Goal: Task Accomplishment & Management: Complete application form

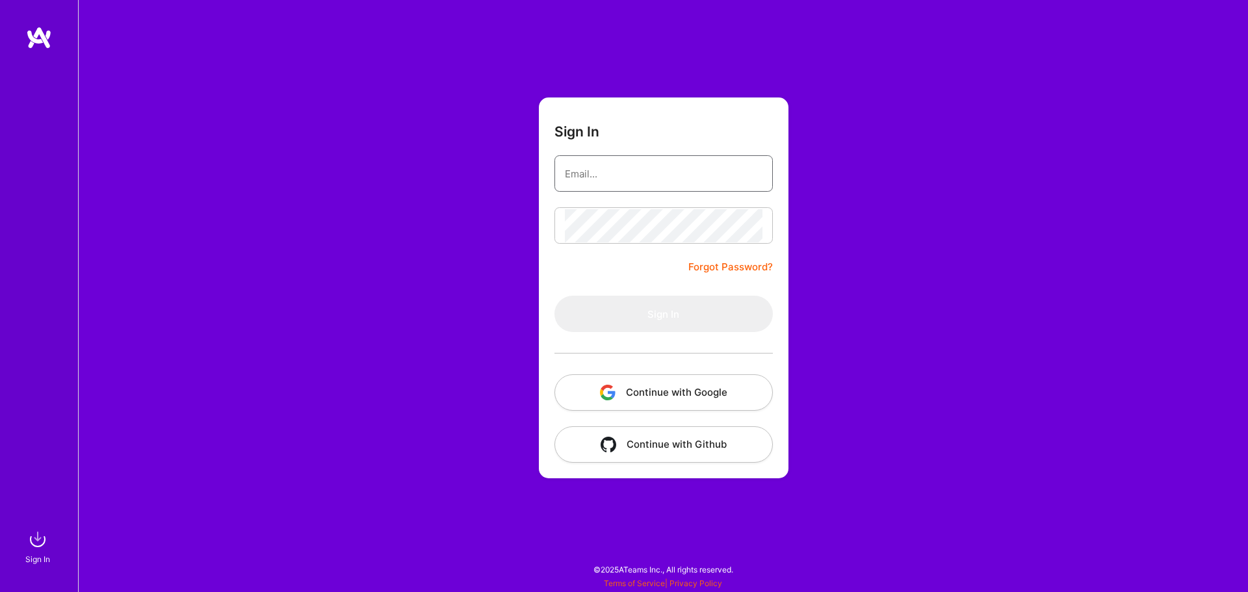
type input "[EMAIL_ADDRESS][DOMAIN_NAME]"
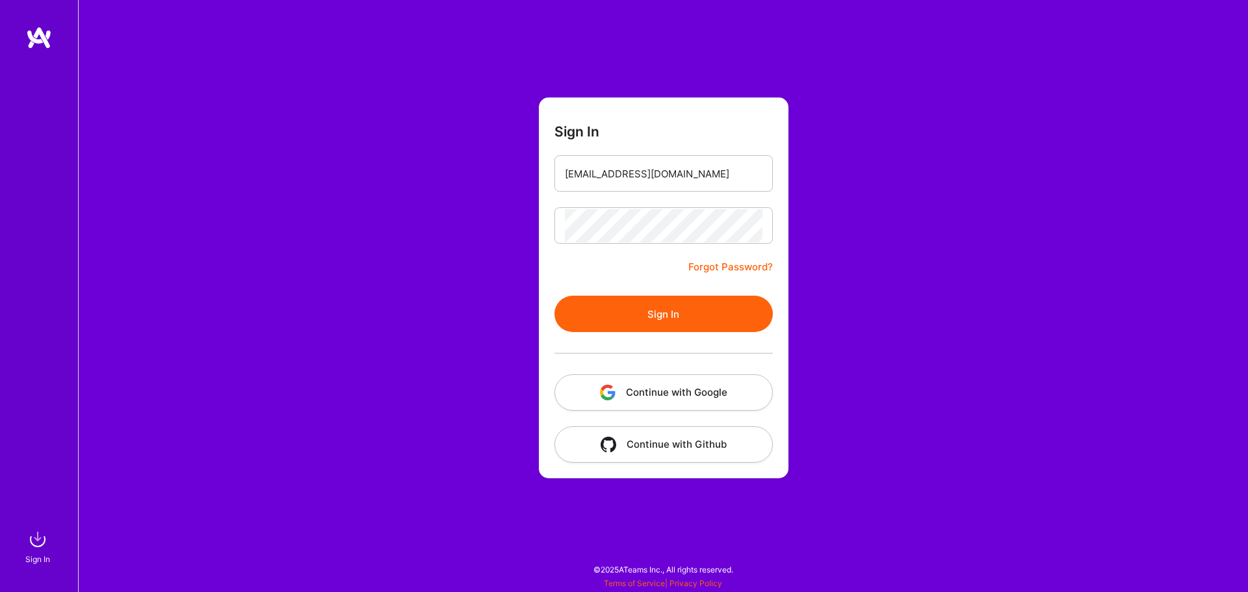
click at [617, 301] on button "Sign In" at bounding box center [664, 314] width 218 height 36
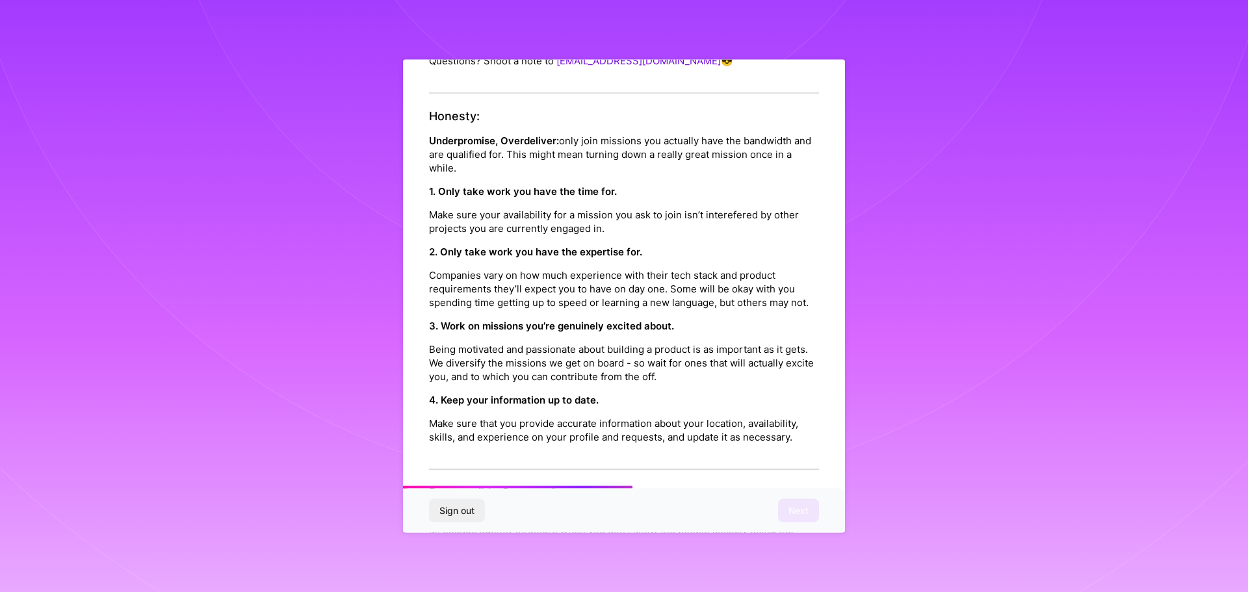
scroll to position [1409, 0]
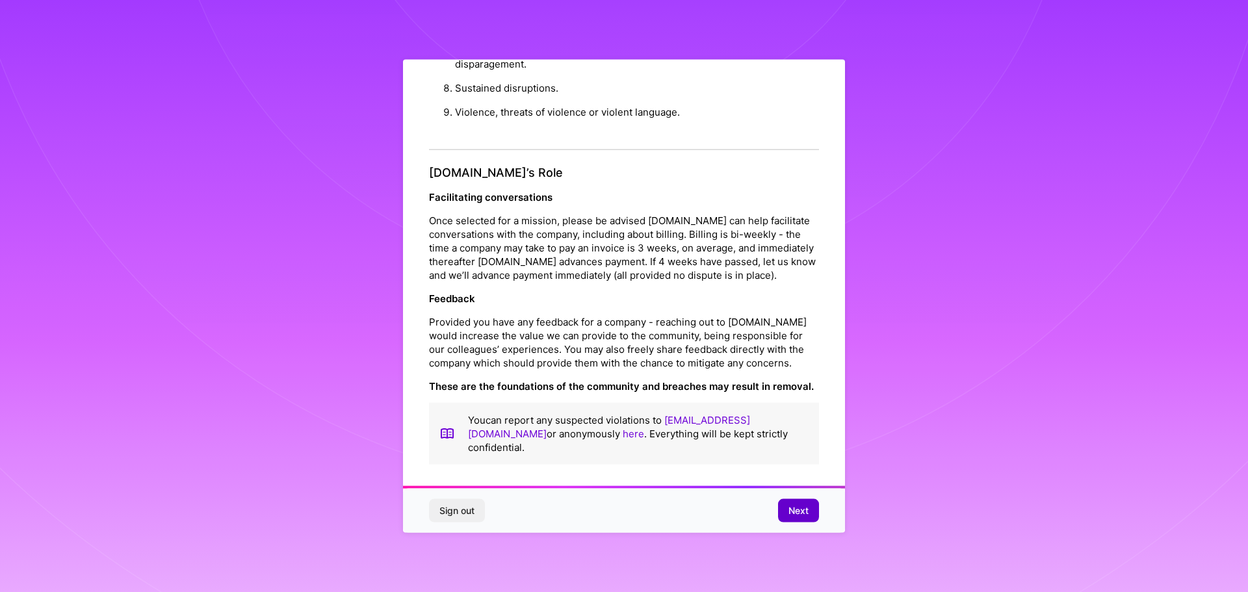
click at [794, 514] on span "Next" at bounding box center [799, 511] width 20 height 13
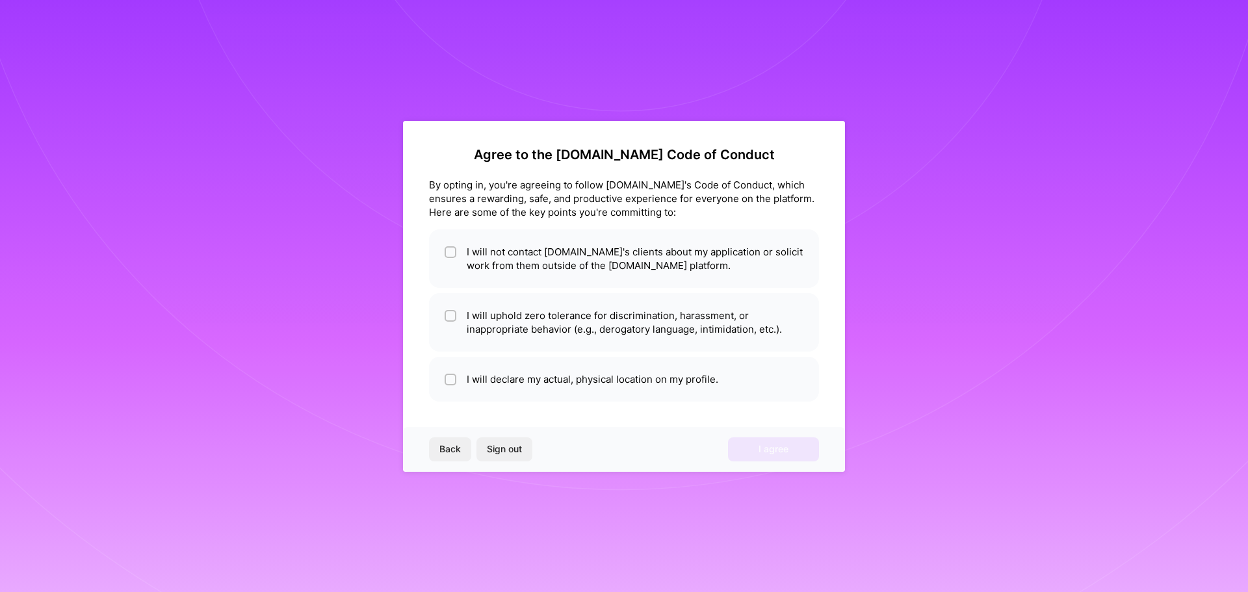
scroll to position [0, 0]
click at [501, 269] on li "I will not contact [DOMAIN_NAME]'s clients about my application or solicit work…" at bounding box center [624, 259] width 390 height 59
checkbox input "true"
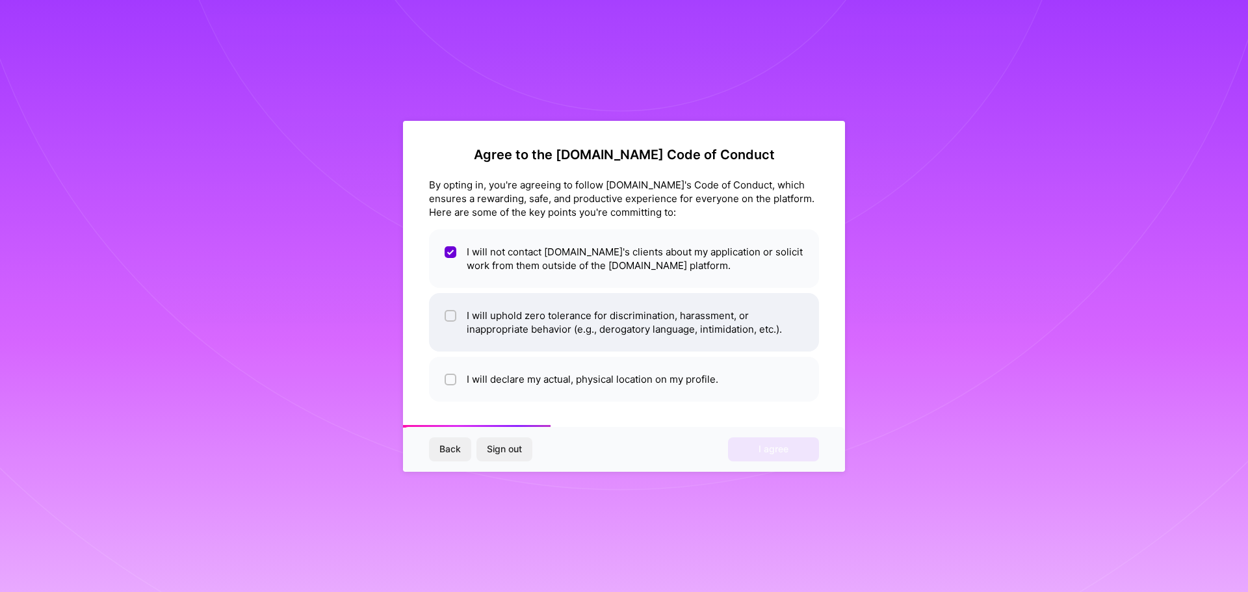
click at [448, 321] on div at bounding box center [451, 316] width 12 height 12
checkbox input "true"
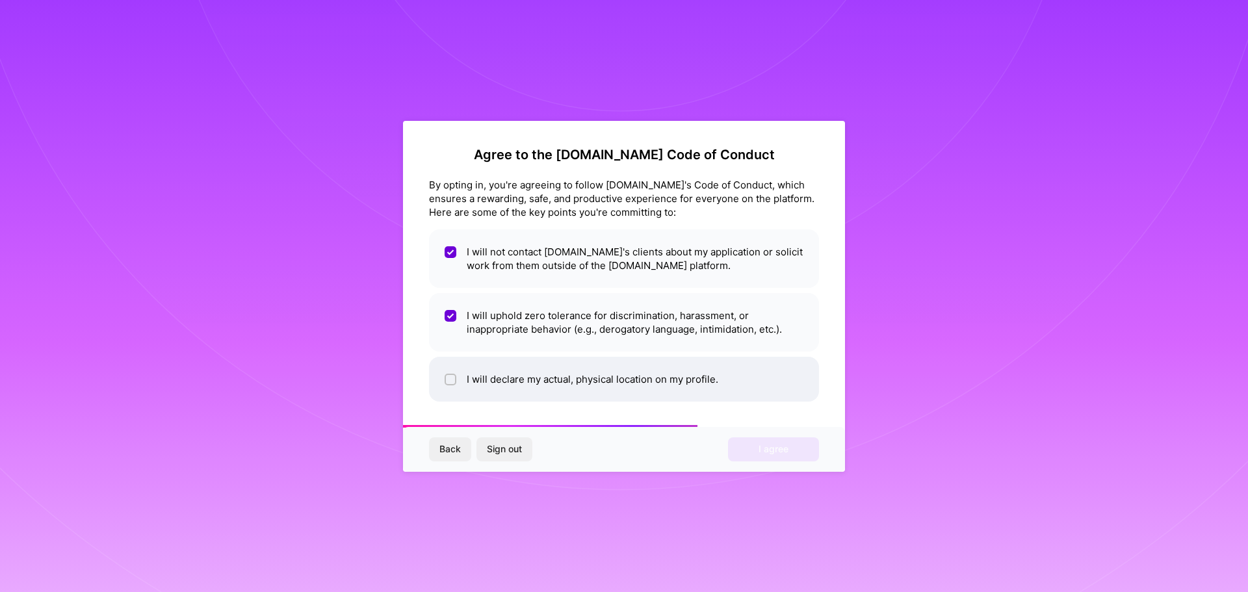
click at [462, 383] on li "I will declare my actual, physical location on my profile." at bounding box center [624, 379] width 390 height 45
checkbox input "true"
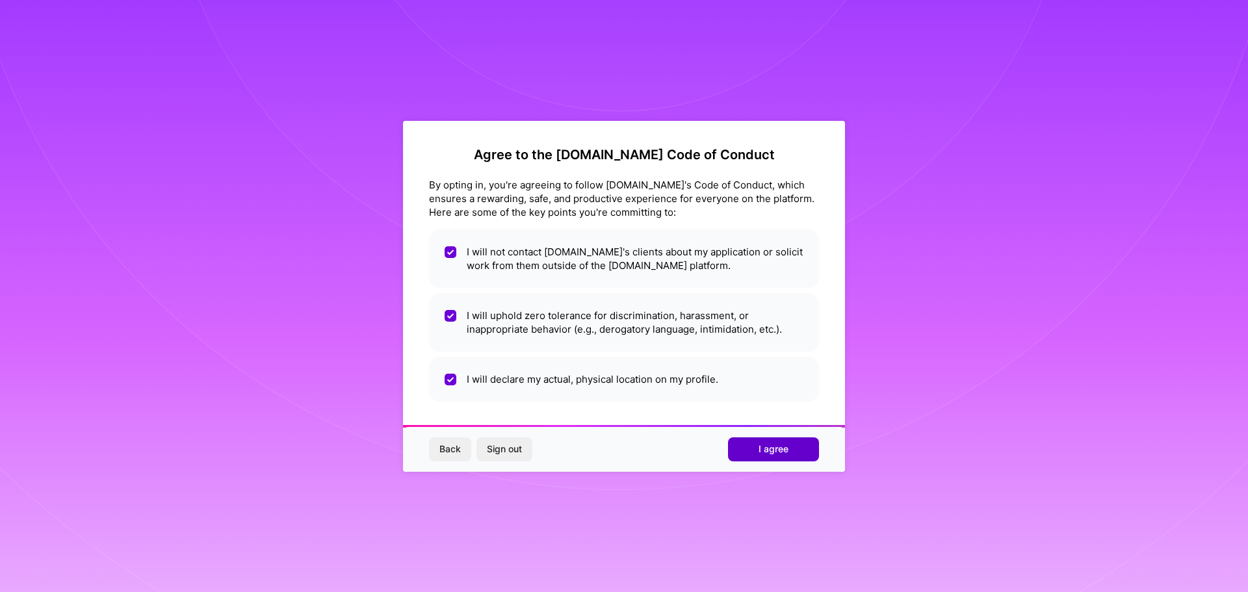
click at [767, 449] on span "I agree" at bounding box center [774, 449] width 30 height 13
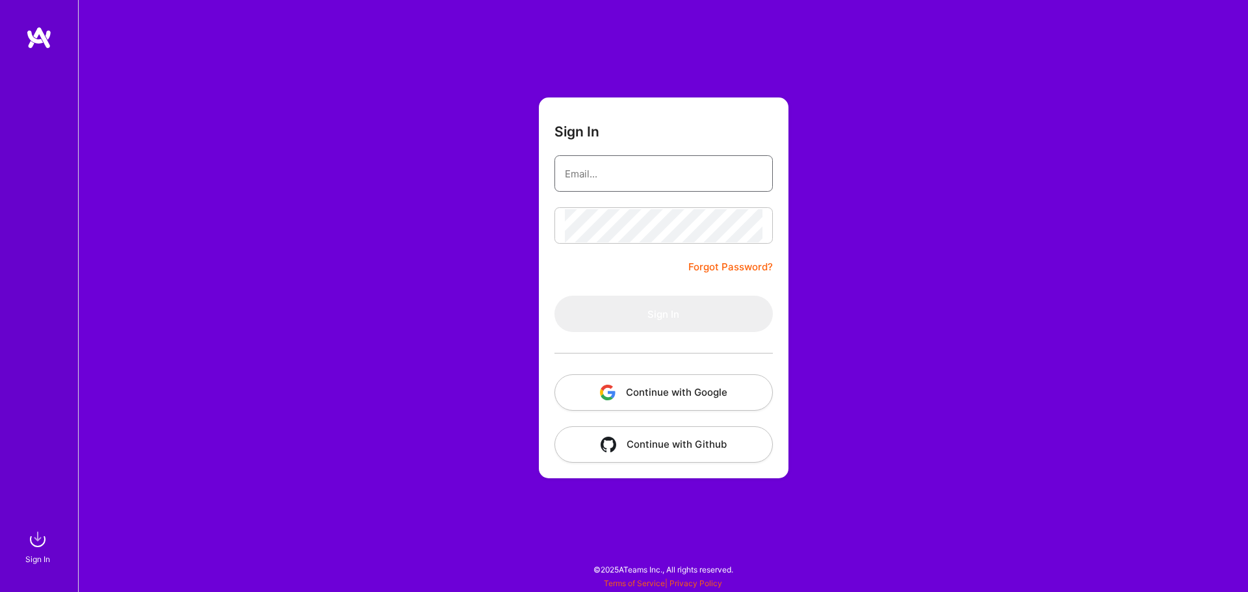
type input "[EMAIL_ADDRESS][DOMAIN_NAME]"
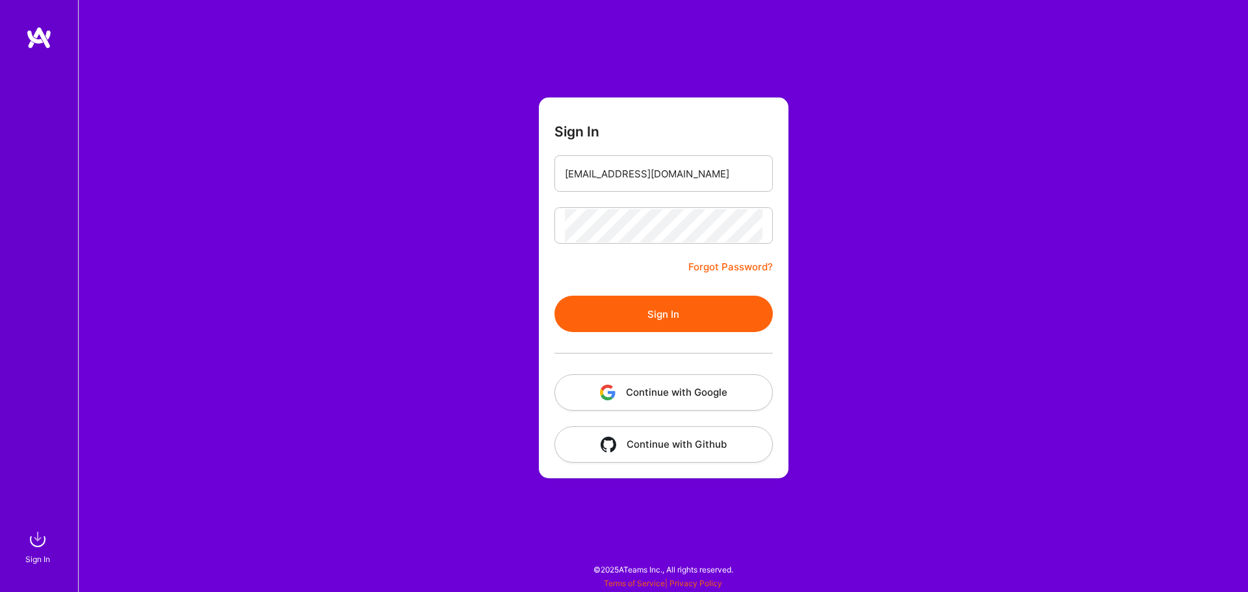
click at [698, 328] on button "Sign In" at bounding box center [664, 314] width 218 height 36
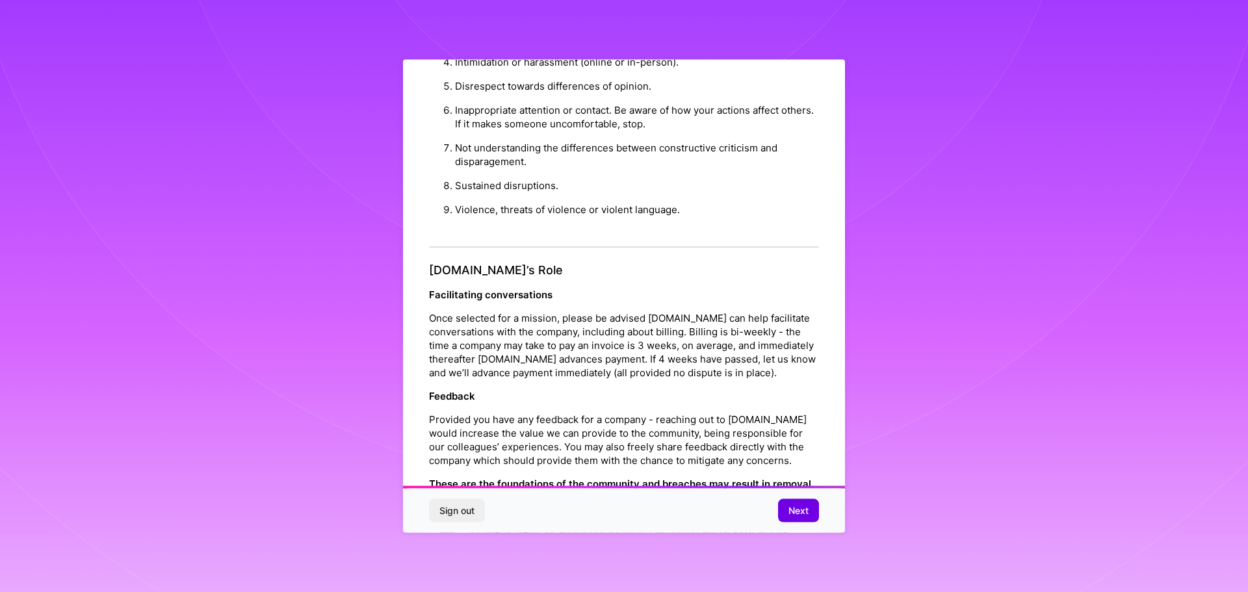
scroll to position [1409, 0]
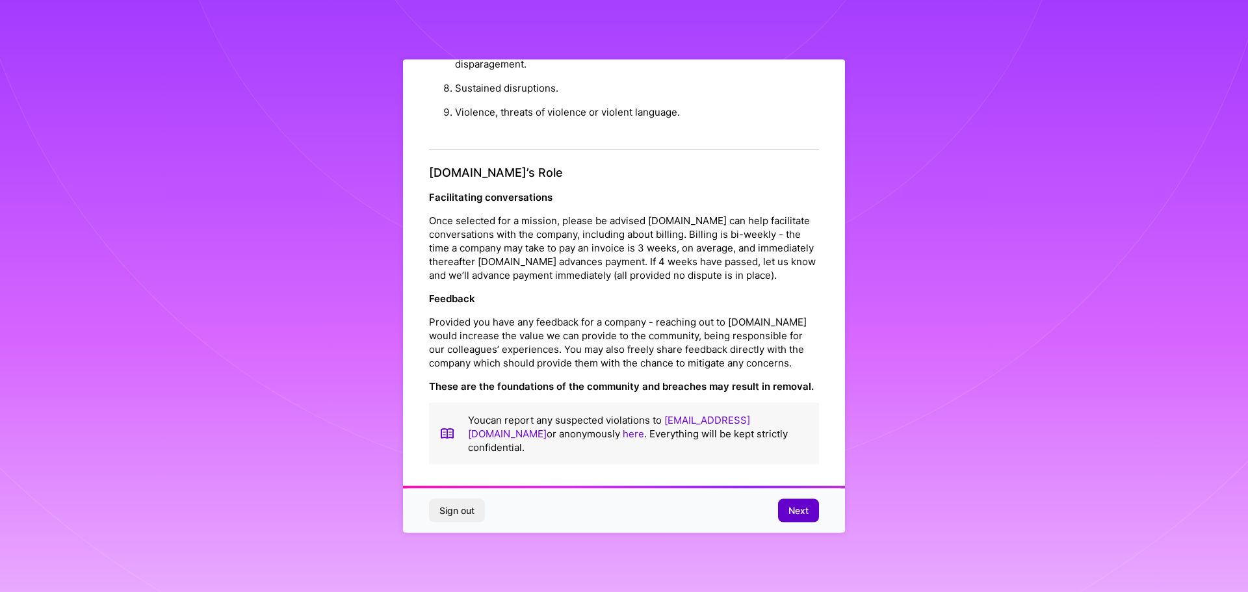
click at [796, 519] on button "Next" at bounding box center [798, 510] width 41 height 23
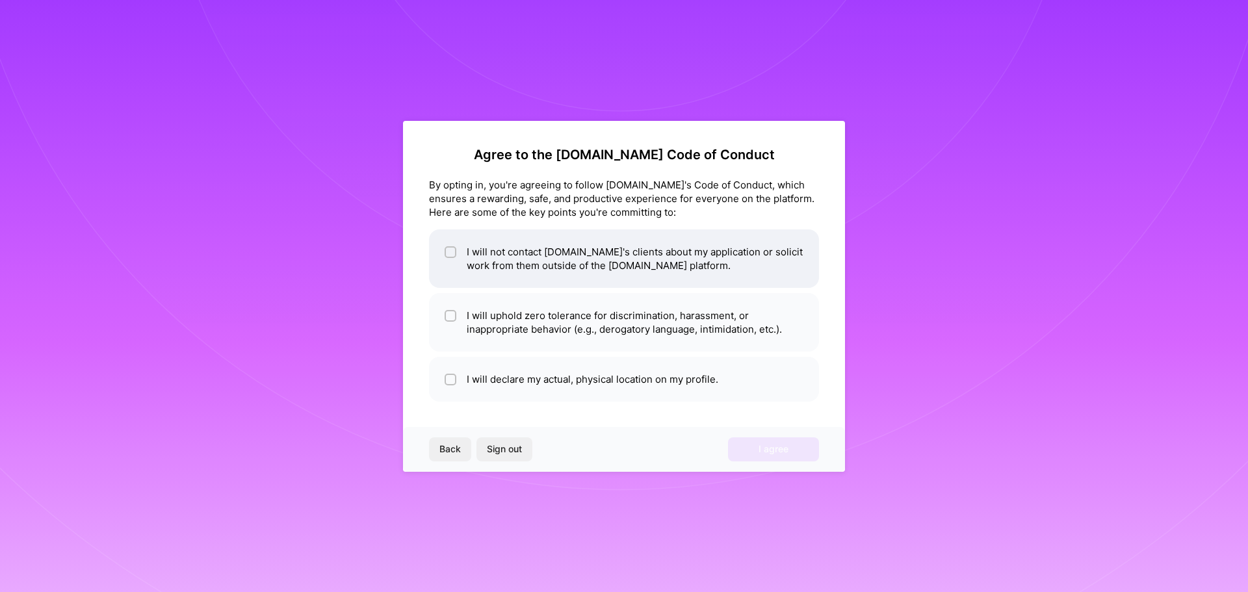
click at [451, 256] on input "checkbox" at bounding box center [451, 252] width 9 height 9
checkbox input "true"
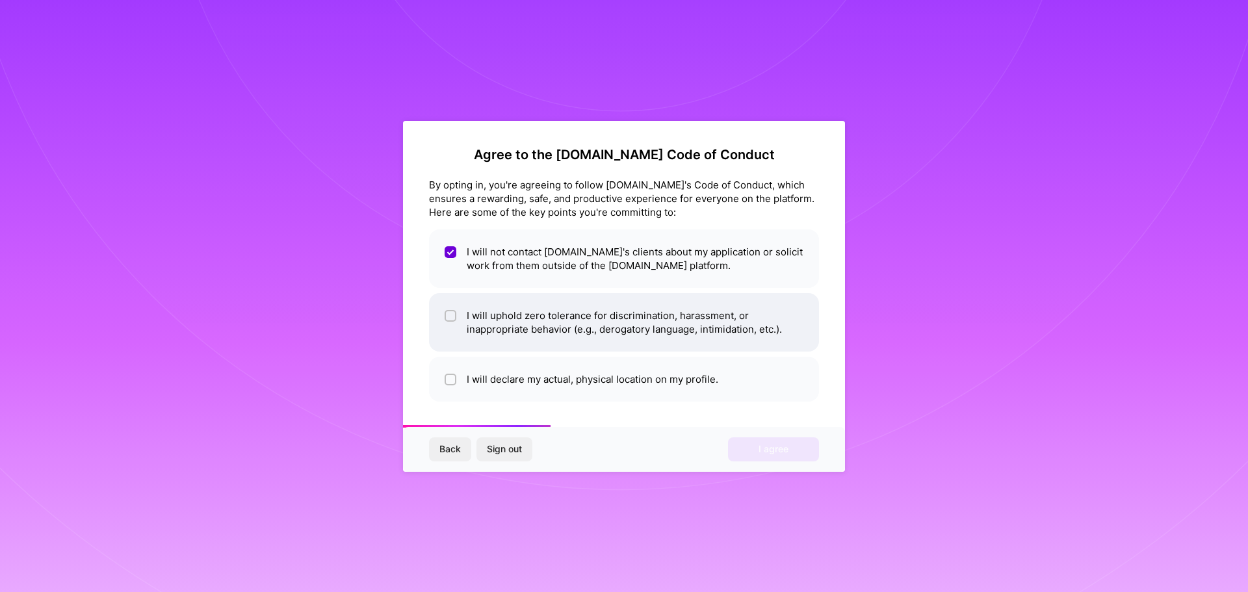
drag, startPoint x: 455, startPoint y: 307, endPoint x: 454, endPoint y: 333, distance: 26.0
click at [455, 308] on li "I will uphold zero tolerance for discrimination, harassment, or inappropriate b…" at bounding box center [624, 322] width 390 height 59
click at [452, 347] on li "I will uphold zero tolerance for discrimination, harassment, or inappropriate b…" at bounding box center [624, 322] width 390 height 59
checkbox input "false"
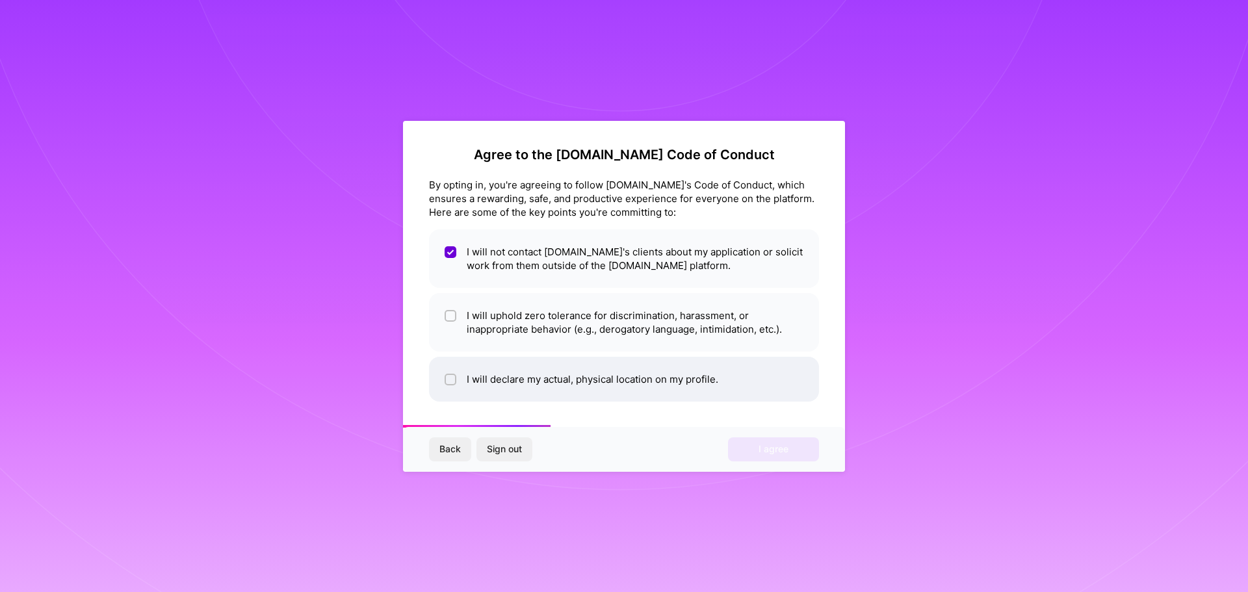
click at [452, 378] on input "checkbox" at bounding box center [451, 380] width 9 height 9
checkbox input "true"
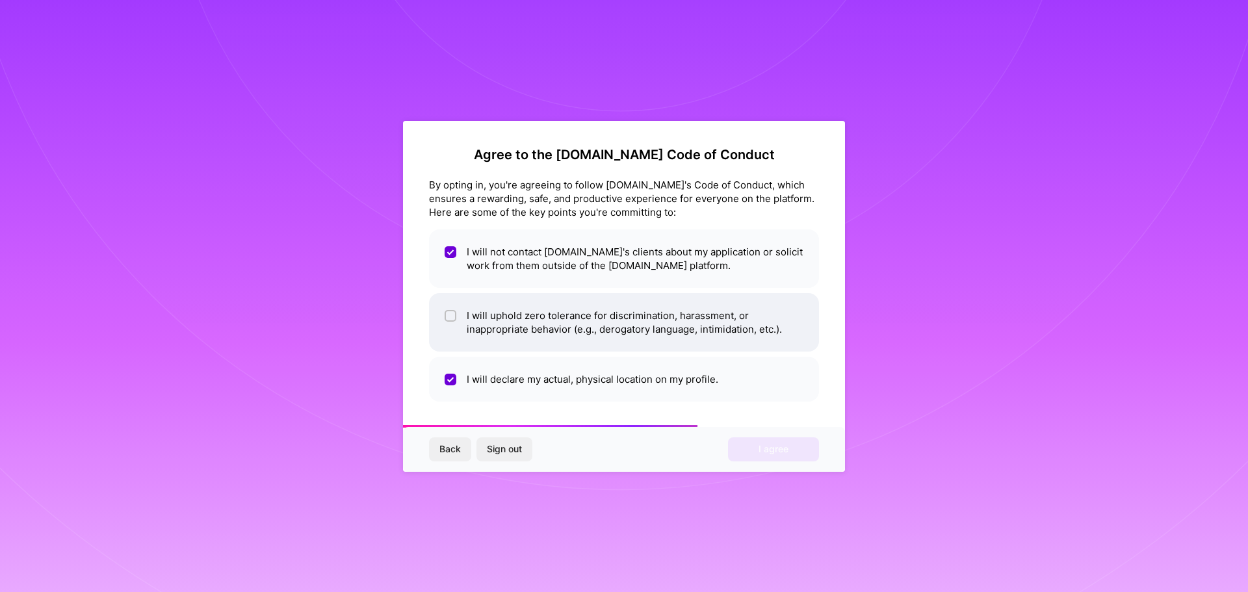
drag, startPoint x: 452, startPoint y: 328, endPoint x: 467, endPoint y: 341, distance: 19.9
click at [452, 328] on span at bounding box center [451, 322] width 12 height 27
checkbox input "true"
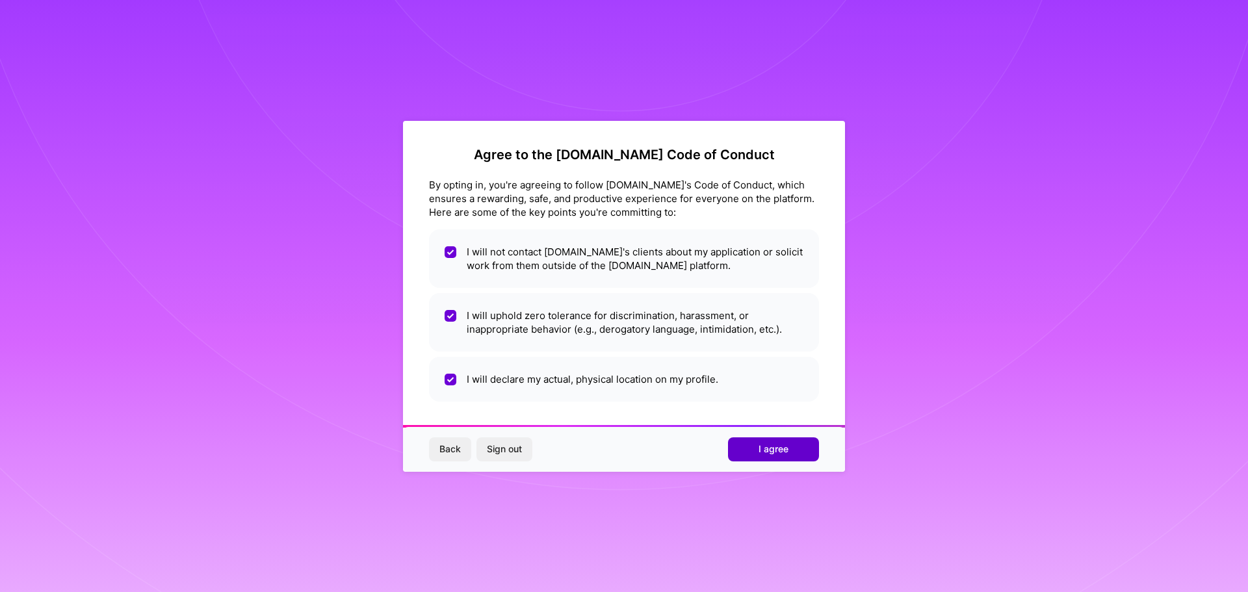
click at [800, 452] on button "I agree" at bounding box center [773, 449] width 91 height 23
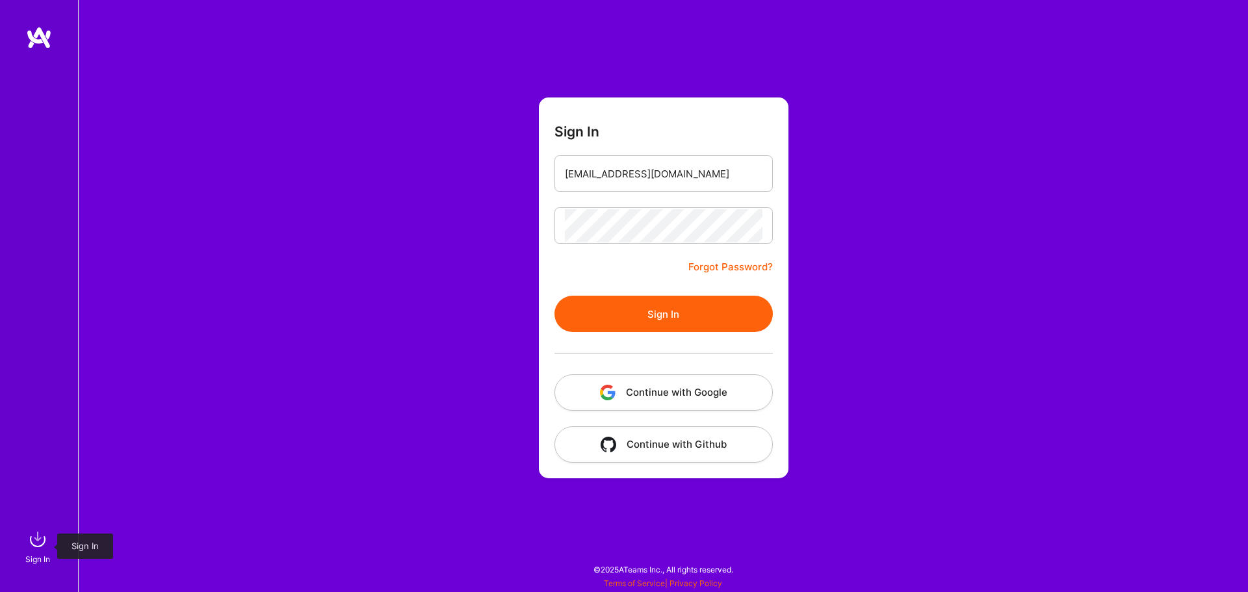
click at [33, 546] on img at bounding box center [38, 540] width 26 height 26
click at [642, 311] on button "Sign In" at bounding box center [664, 314] width 218 height 36
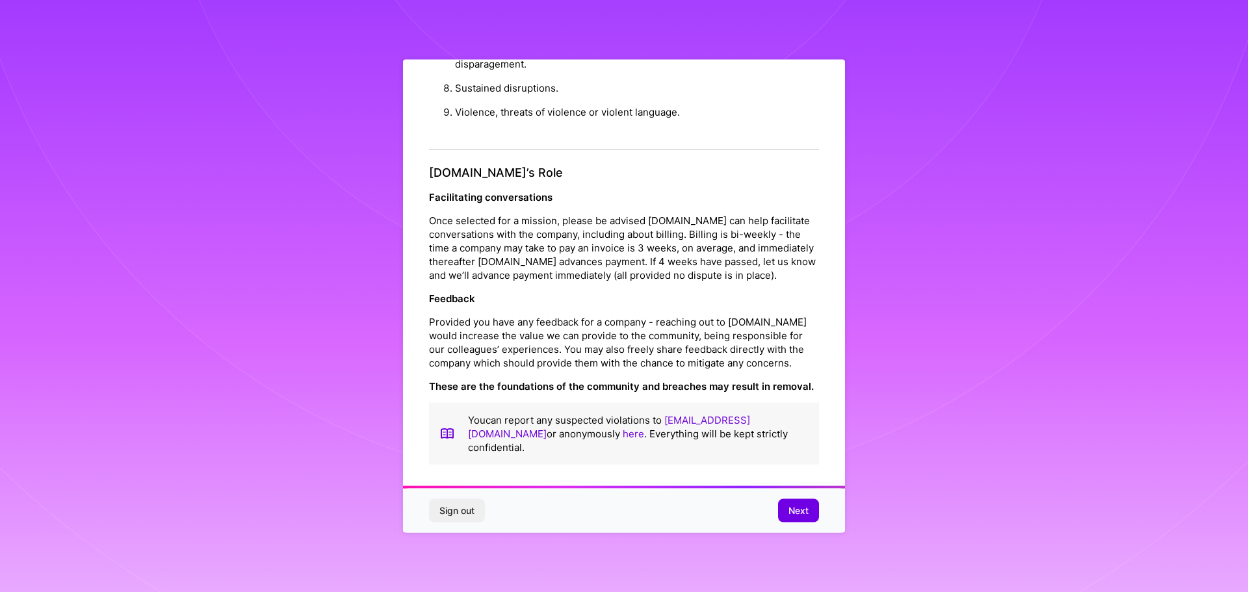
scroll to position [1, 0]
click at [804, 517] on span "Next" at bounding box center [799, 511] width 20 height 13
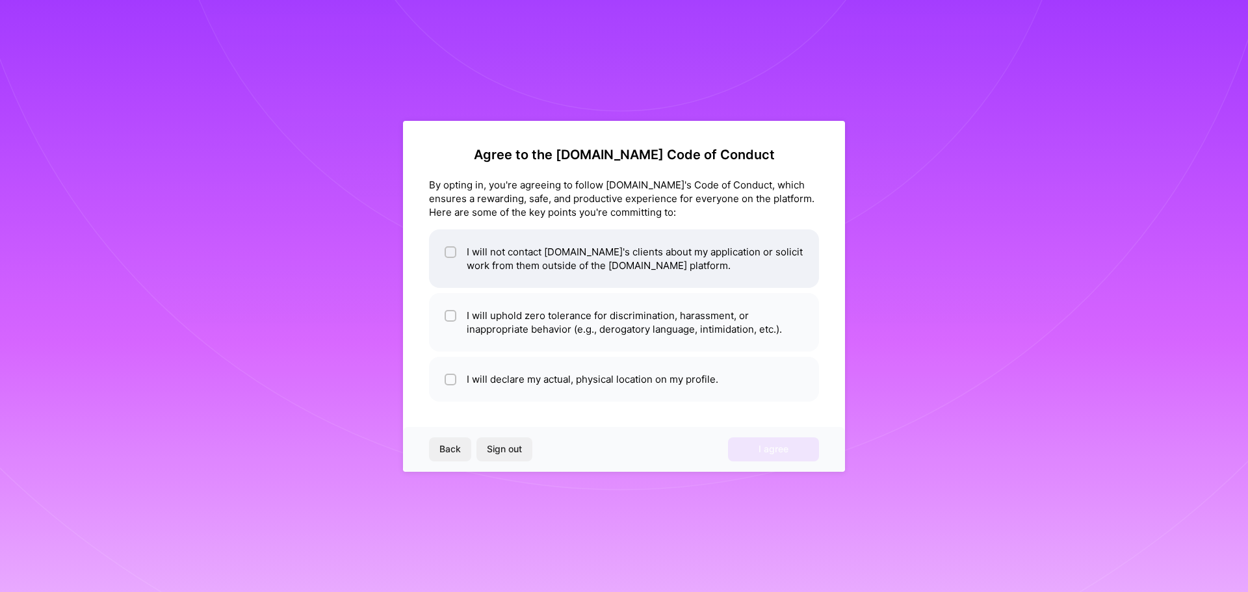
click at [453, 255] on input "checkbox" at bounding box center [451, 252] width 9 height 9
checkbox input "true"
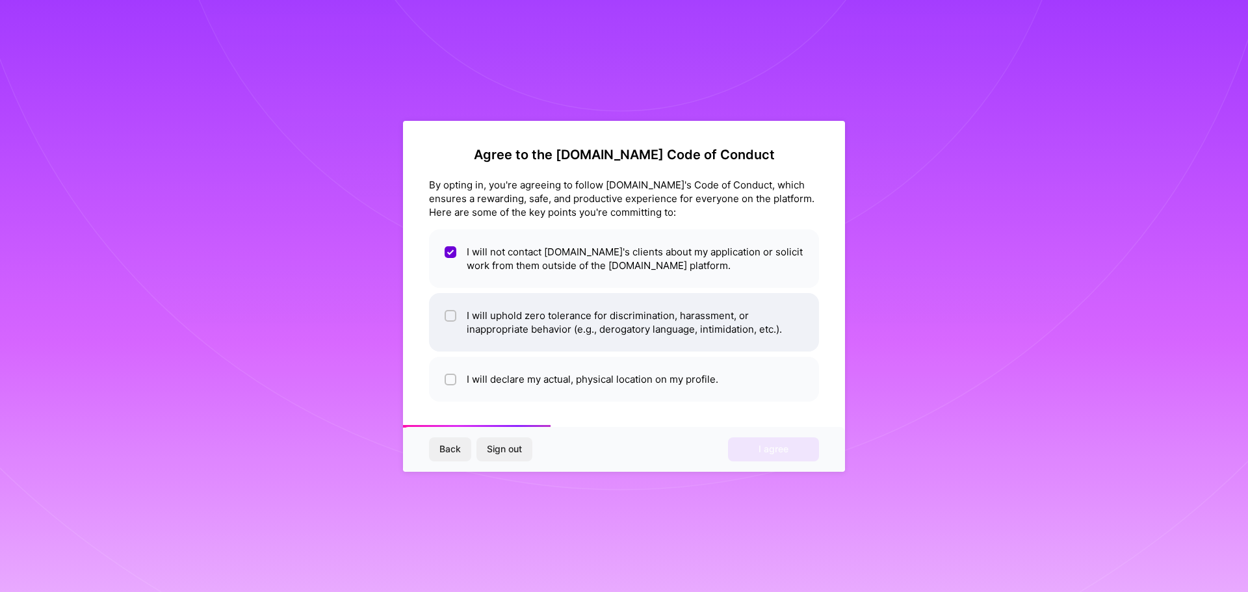
drag, startPoint x: 453, startPoint y: 311, endPoint x: 453, endPoint y: 327, distance: 15.6
click at [453, 313] on div at bounding box center [451, 316] width 12 height 12
checkbox input "true"
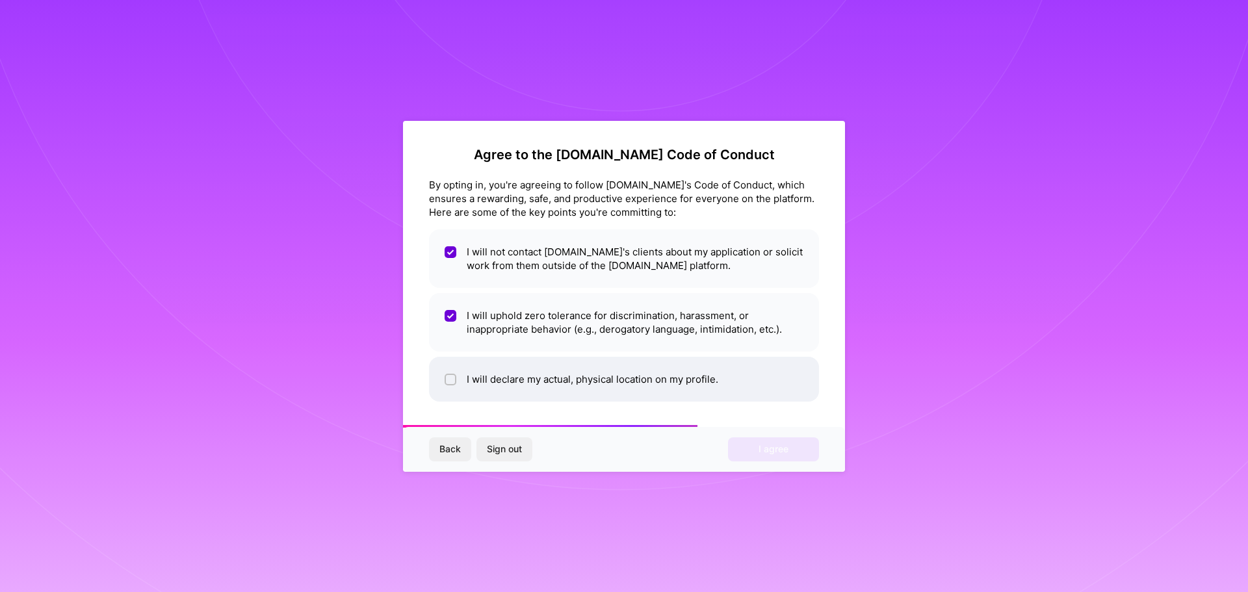
click at [454, 368] on li "I will declare my actual, physical location on my profile." at bounding box center [624, 379] width 390 height 45
checkbox input "true"
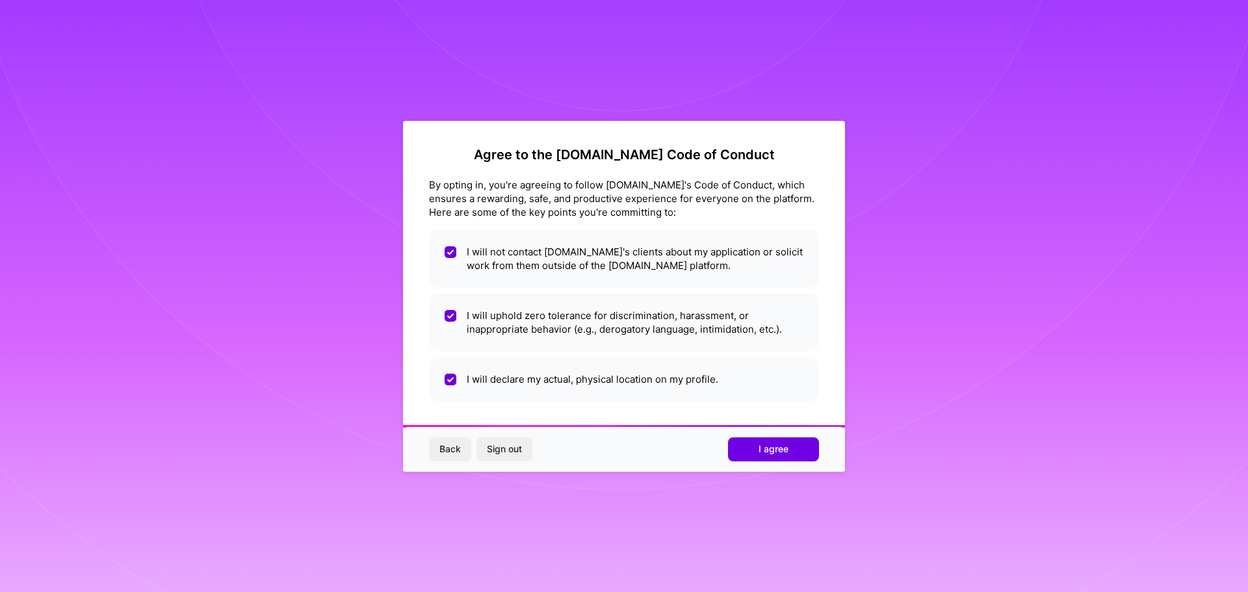
click at [745, 437] on div "Back Sign out I agree" at bounding box center [624, 449] width 442 height 44
click at [752, 443] on button "I agree" at bounding box center [773, 449] width 91 height 23
